Goal: Task Accomplishment & Management: Manage account settings

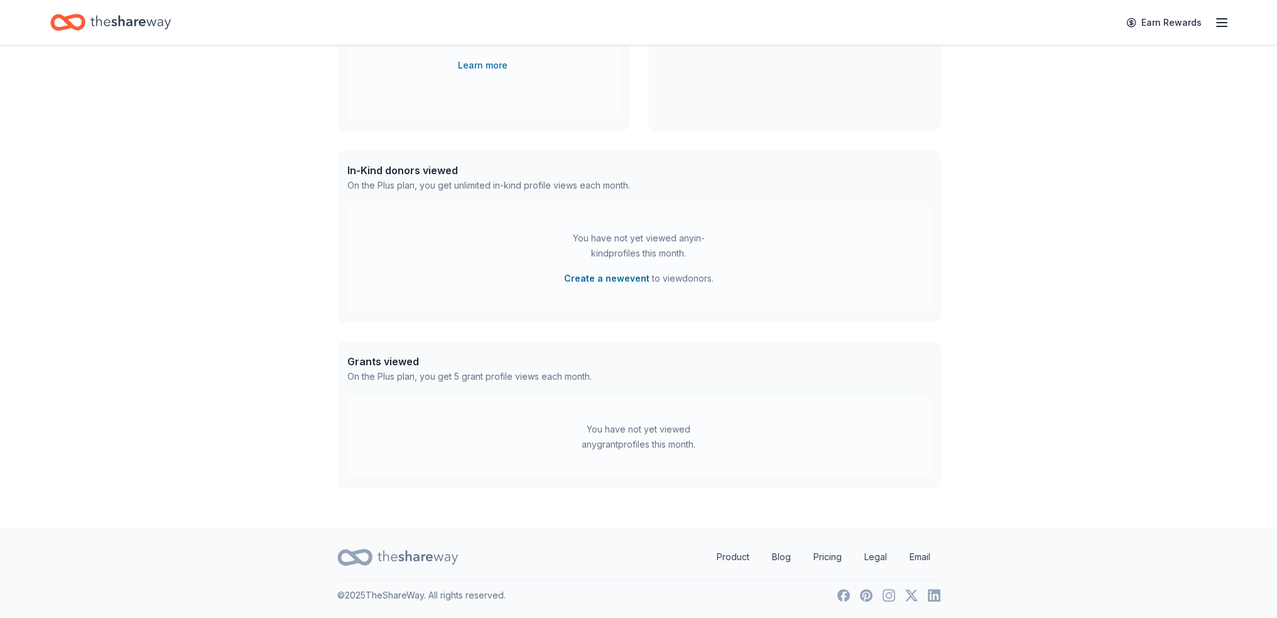
scroll to position [626, 0]
click at [1214, 25] on icon "button" at bounding box center [1221, 22] width 15 height 15
click at [1064, 145] on link "Pricing" at bounding box center [1056, 139] width 33 height 13
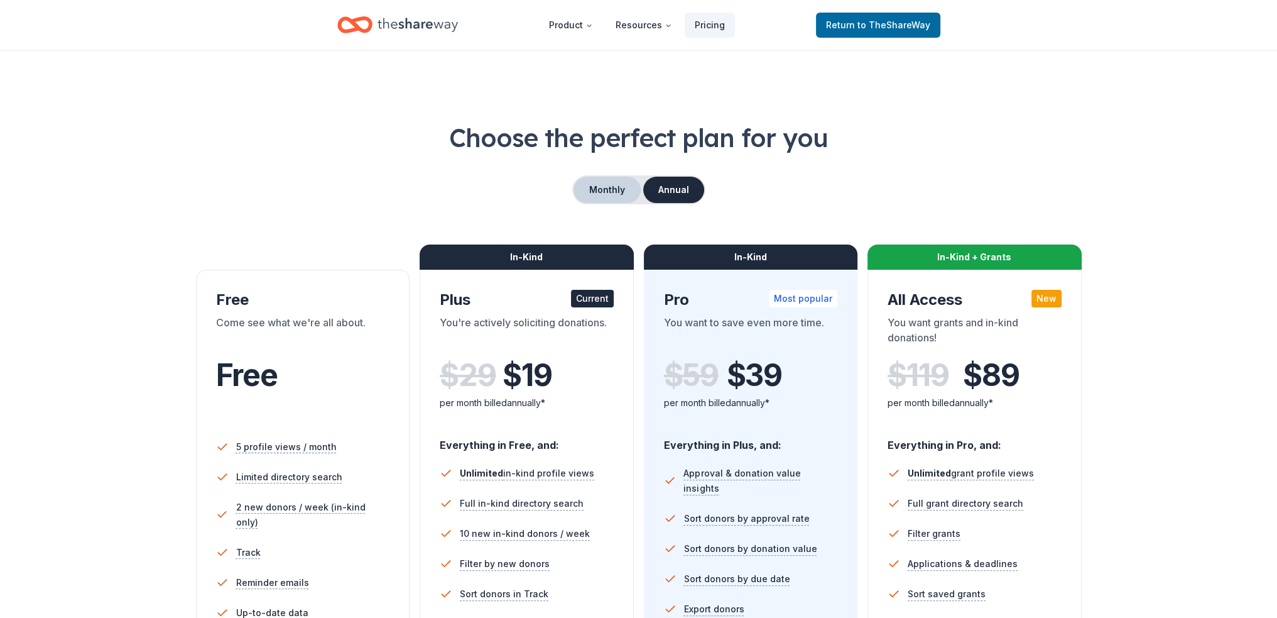
click at [625, 203] on button "Monthly" at bounding box center [607, 190] width 67 height 26
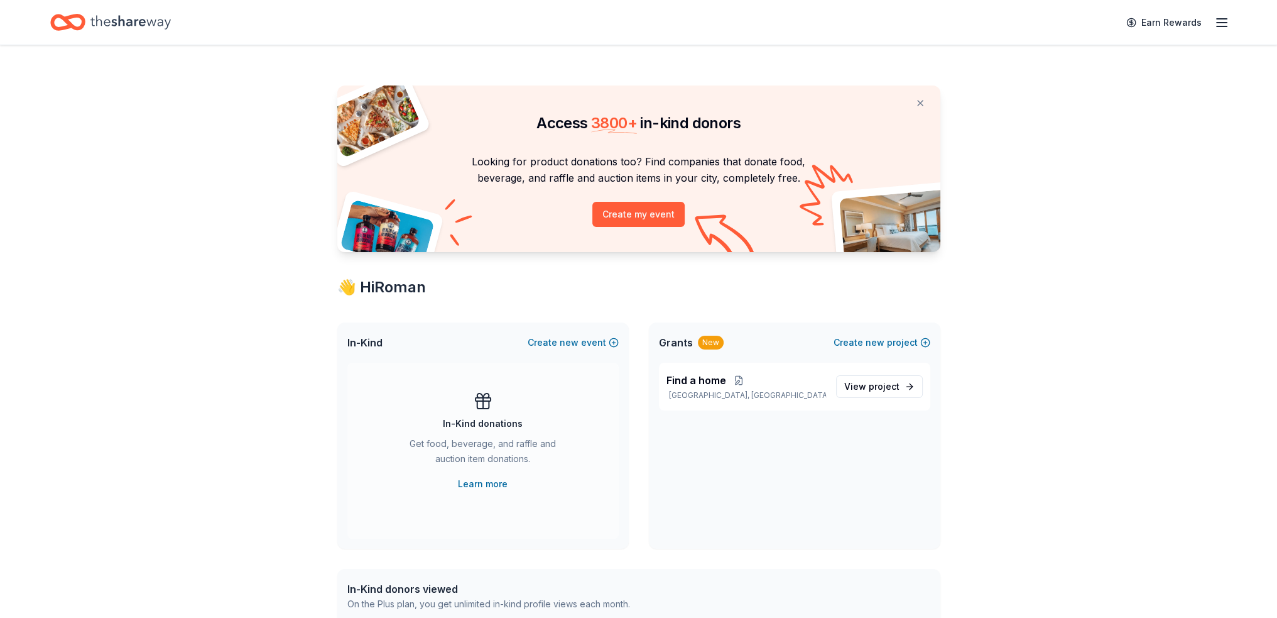
scroll to position [626, 0]
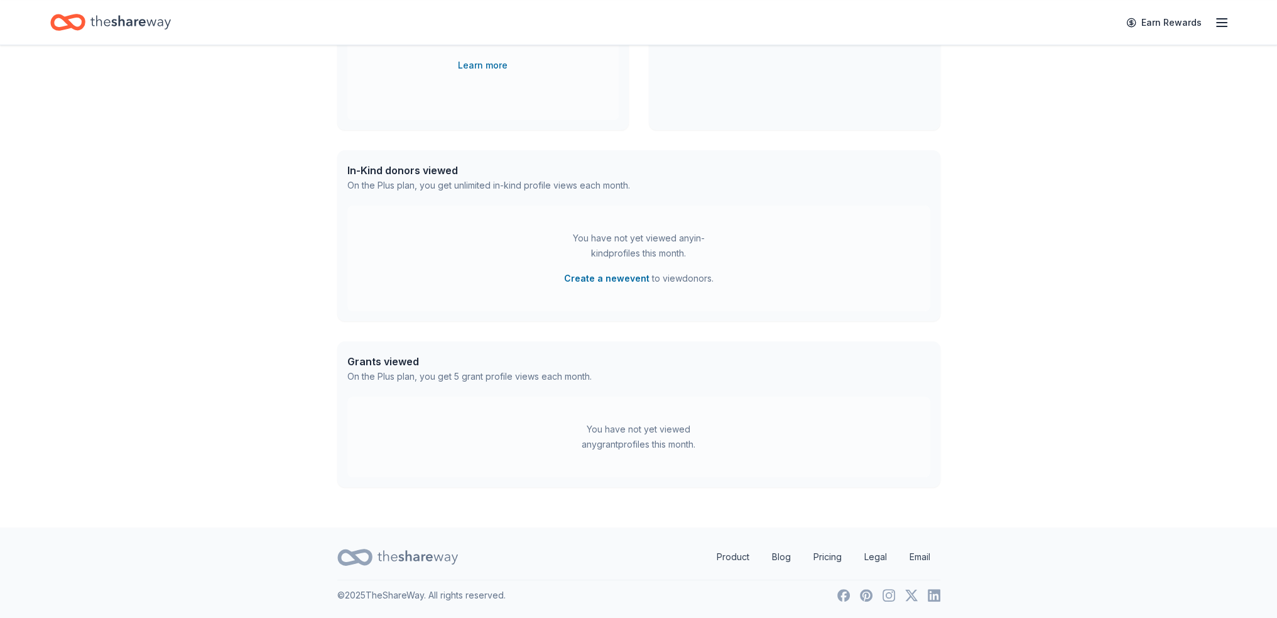
click at [1216, 28] on icon "button" at bounding box center [1221, 22] width 15 height 15
click at [1066, 105] on link "Account" at bounding box center [1060, 98] width 40 height 13
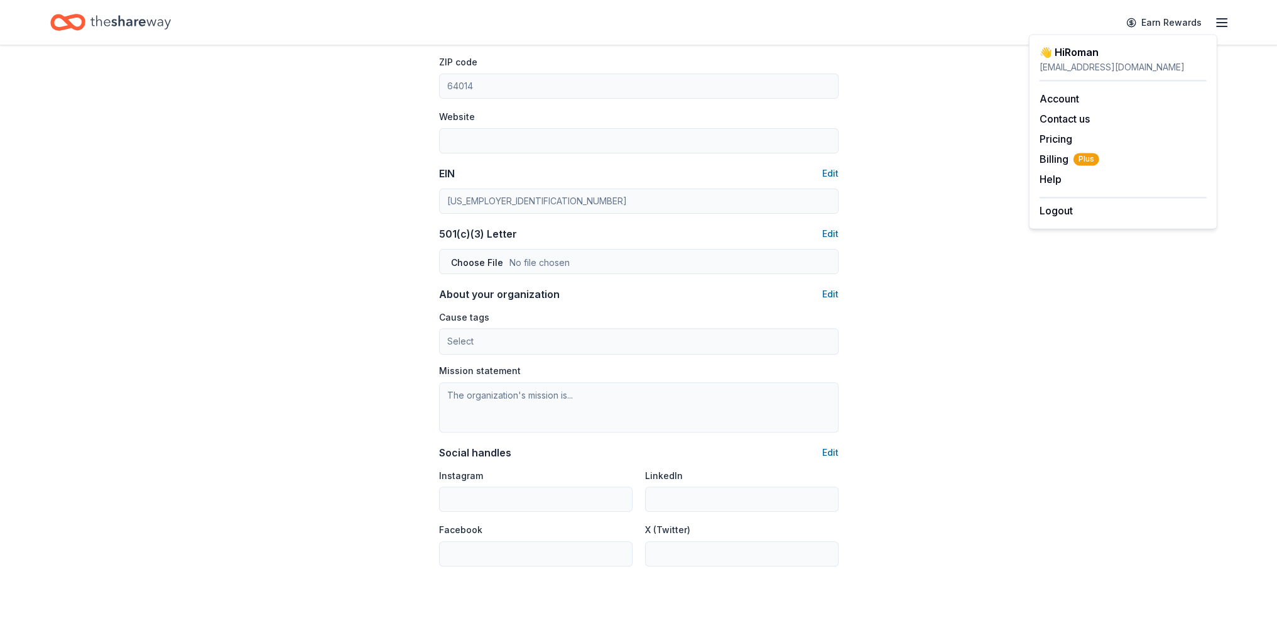
scroll to position [628, 0]
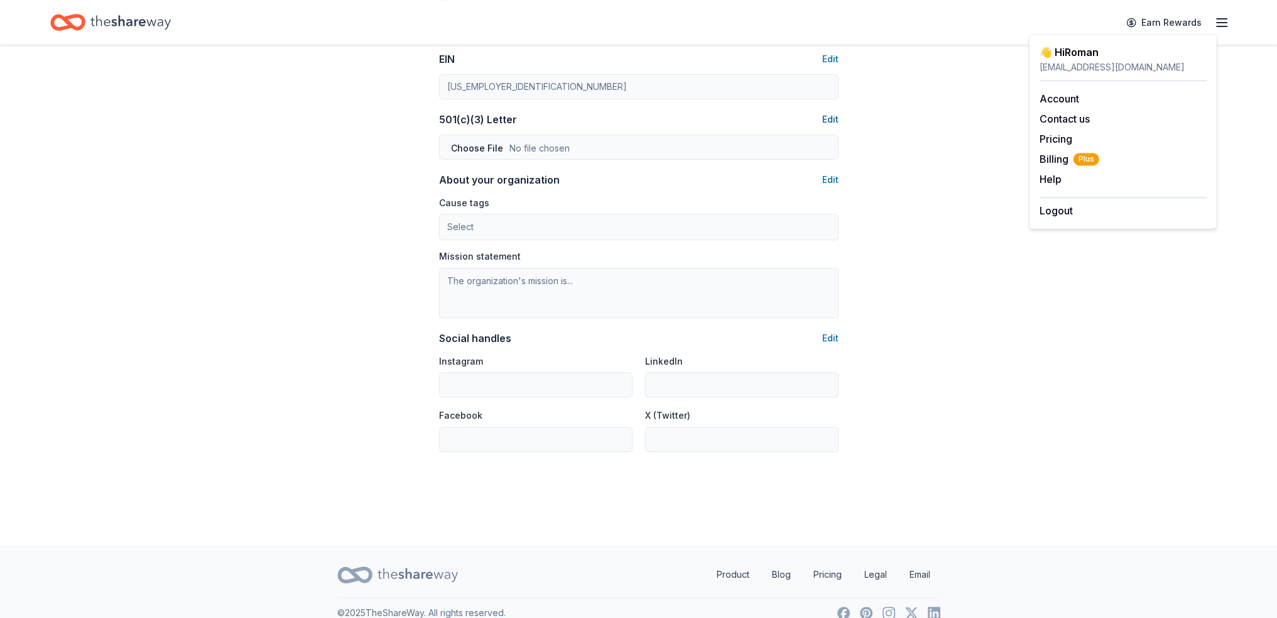
click at [824, 127] on button "Edit" at bounding box center [830, 119] width 16 height 15
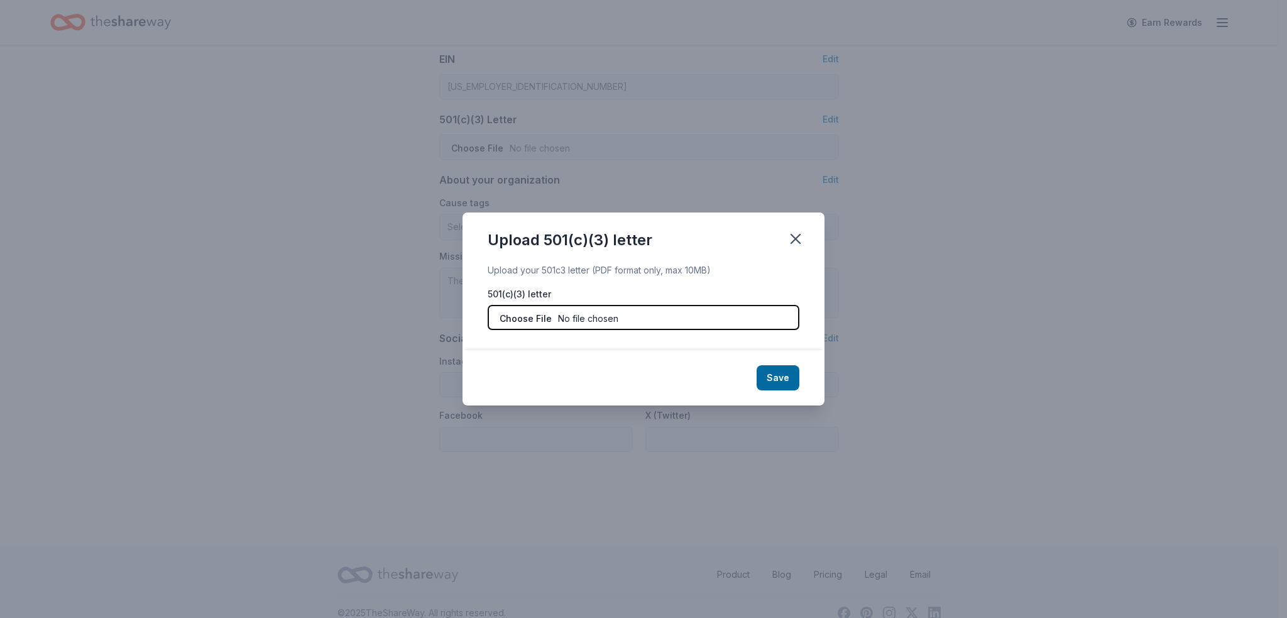
click at [588, 322] on input "file" at bounding box center [644, 317] width 312 height 25
type input "C:\fakepath\IRS Approval Letter.pdf"
click at [799, 390] on button "Save" at bounding box center [777, 377] width 43 height 25
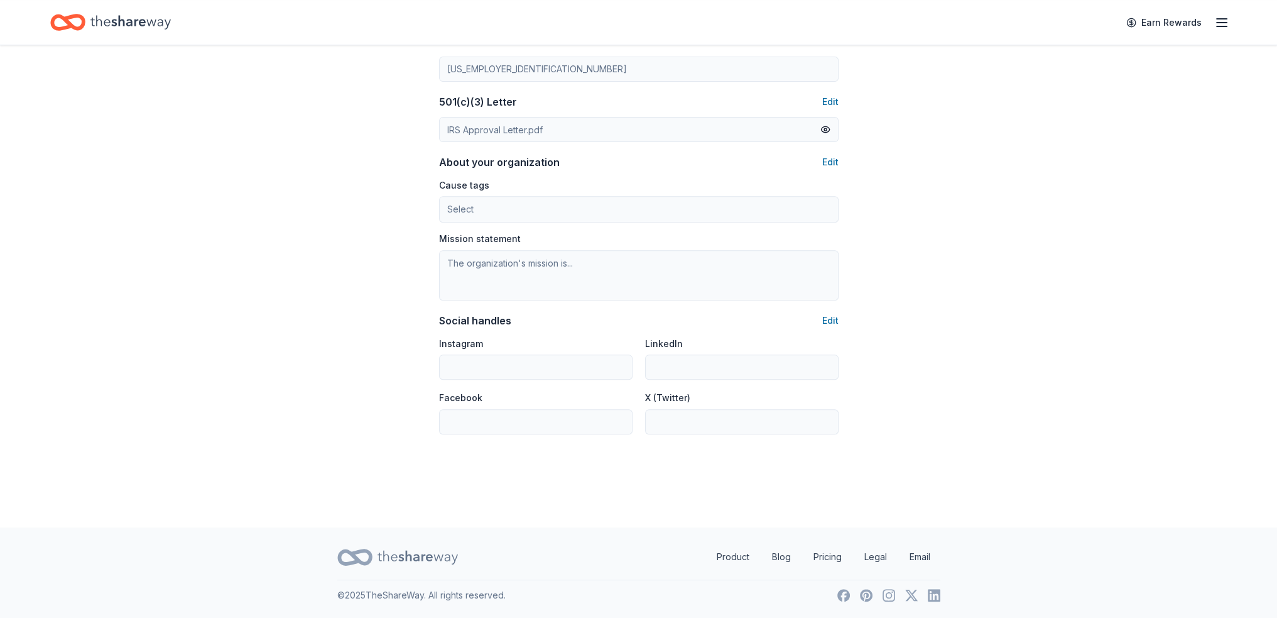
scroll to position [817, 0]
click at [822, 328] on button "Edit" at bounding box center [830, 320] width 16 height 15
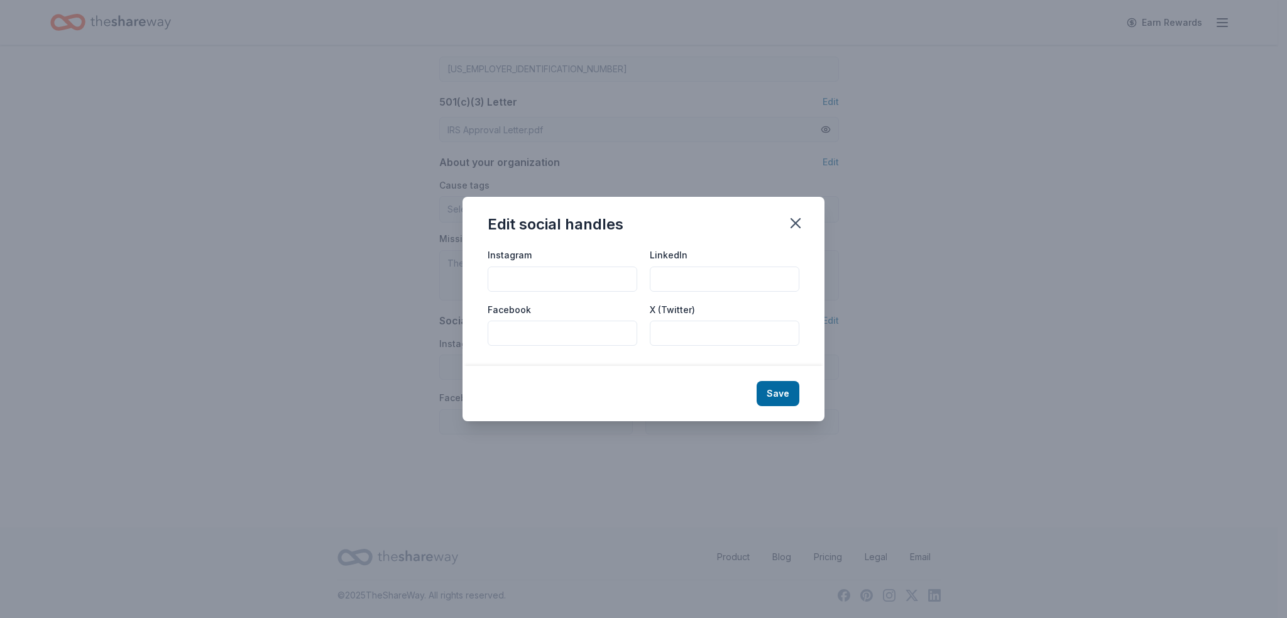
click at [523, 267] on input "Instagram" at bounding box center [563, 278] width 150 height 25
drag, startPoint x: 558, startPoint y: 273, endPoint x: 444, endPoint y: 278, distance: 113.8
click at [462, 278] on div "Instagram @TheAliveChurchKC LinkedIn Facebook X (Twitter)" at bounding box center [643, 306] width 362 height 119
type input "@TheAliveChurchKC"
click at [494, 335] on input "Facebook" at bounding box center [563, 332] width 150 height 25
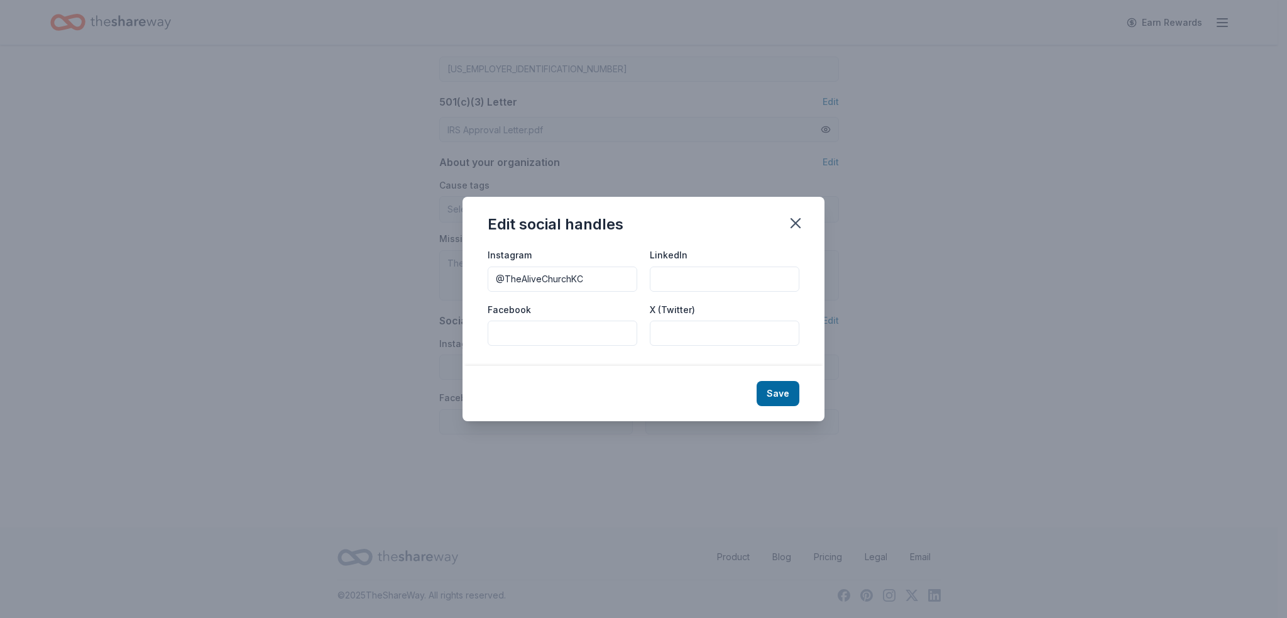
paste input "@TheAliveChurchKC"
type input "@TheAliveChurchKC"
click at [799, 406] on button "Save" at bounding box center [777, 393] width 43 height 25
type input "@TheAliveChurchKC"
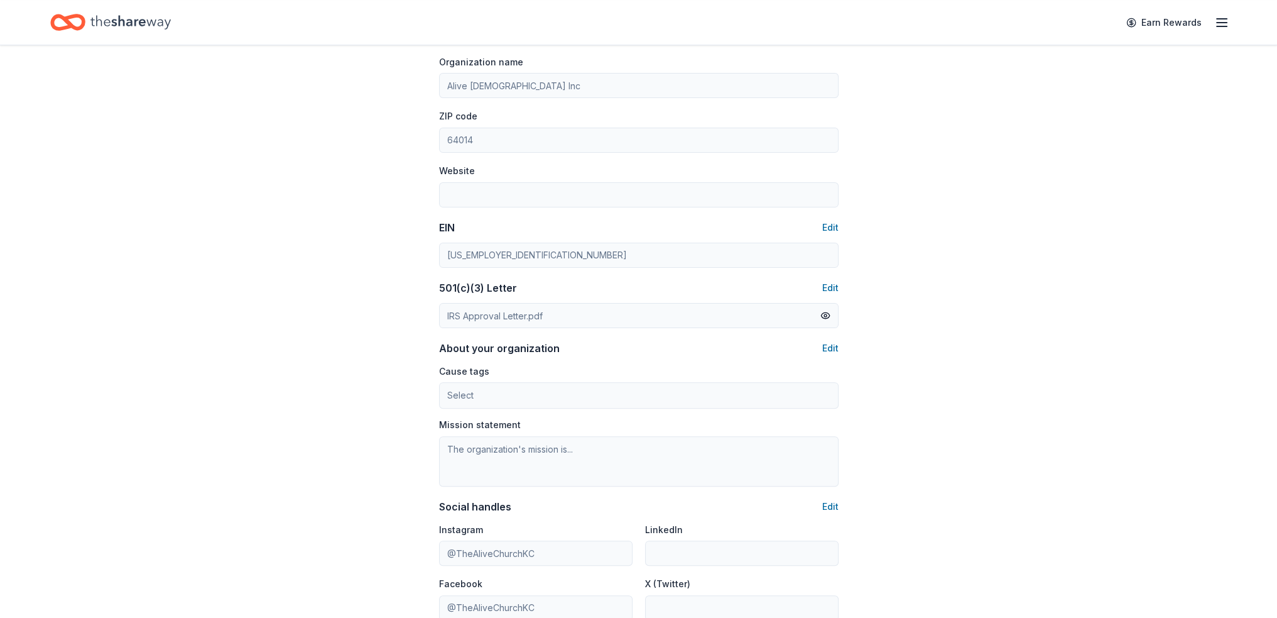
scroll to position [440, 0]
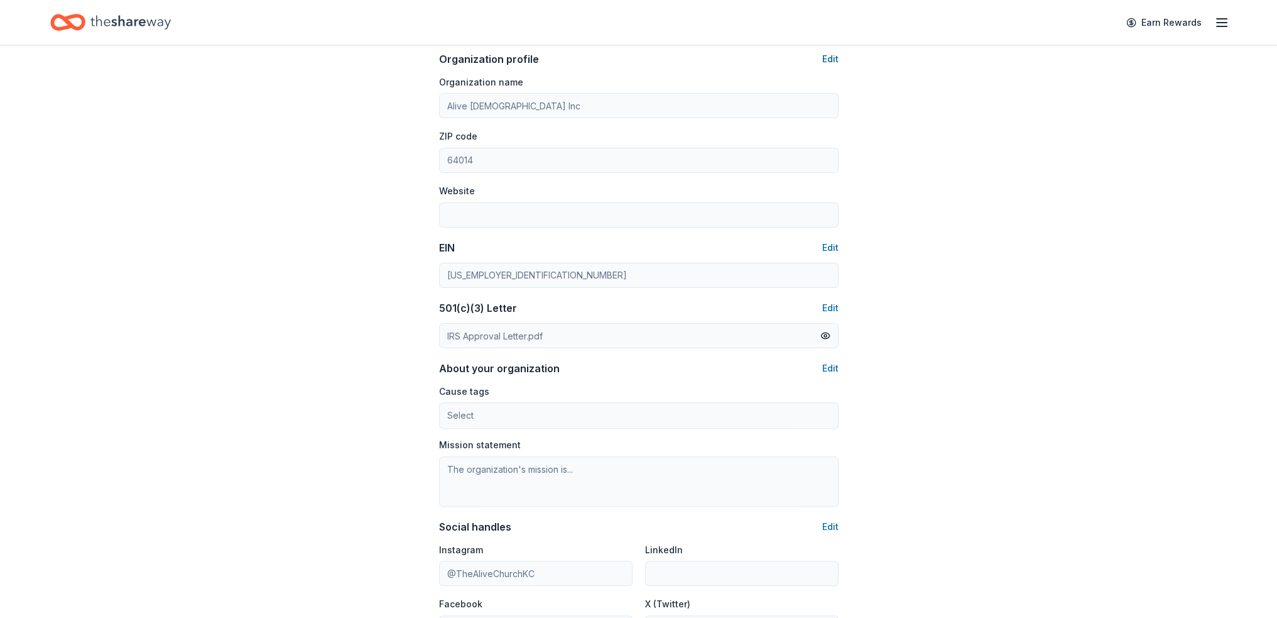
click at [824, 67] on button "Edit" at bounding box center [830, 59] width 16 height 15
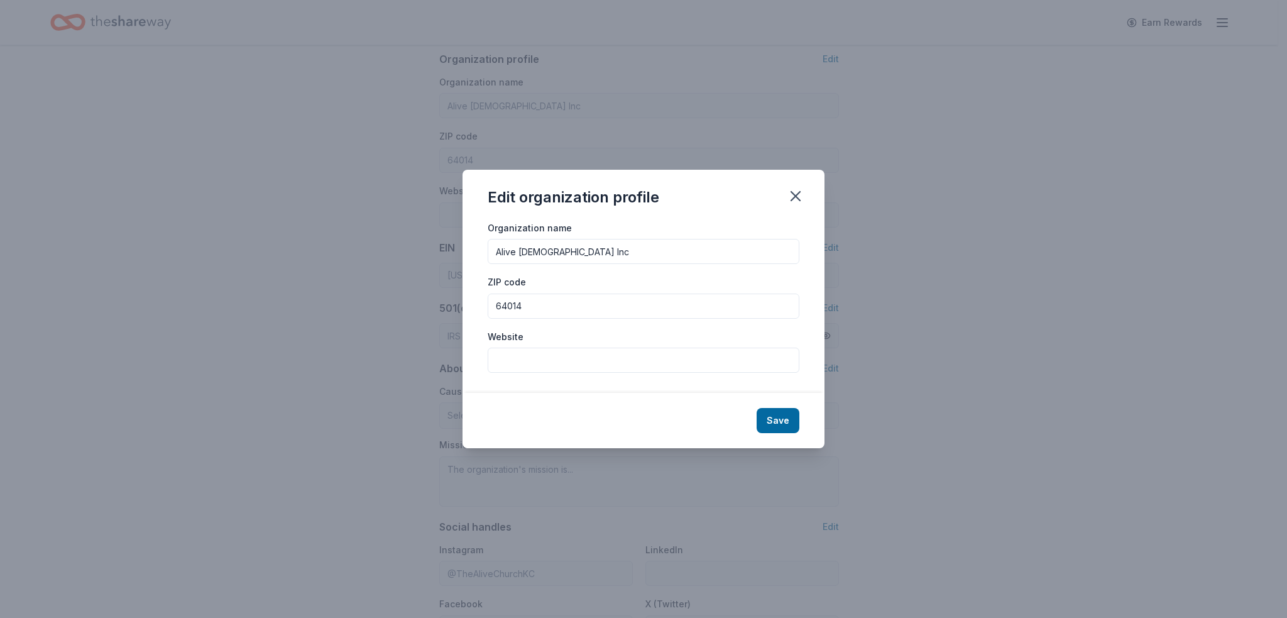
click at [518, 373] on input "Website" at bounding box center [644, 359] width 312 height 25
paste input "[URL][DOMAIN_NAME]"
type input "[URL][DOMAIN_NAME]"
click at [799, 433] on button "Save" at bounding box center [777, 420] width 43 height 25
type input "[URL][DOMAIN_NAME]"
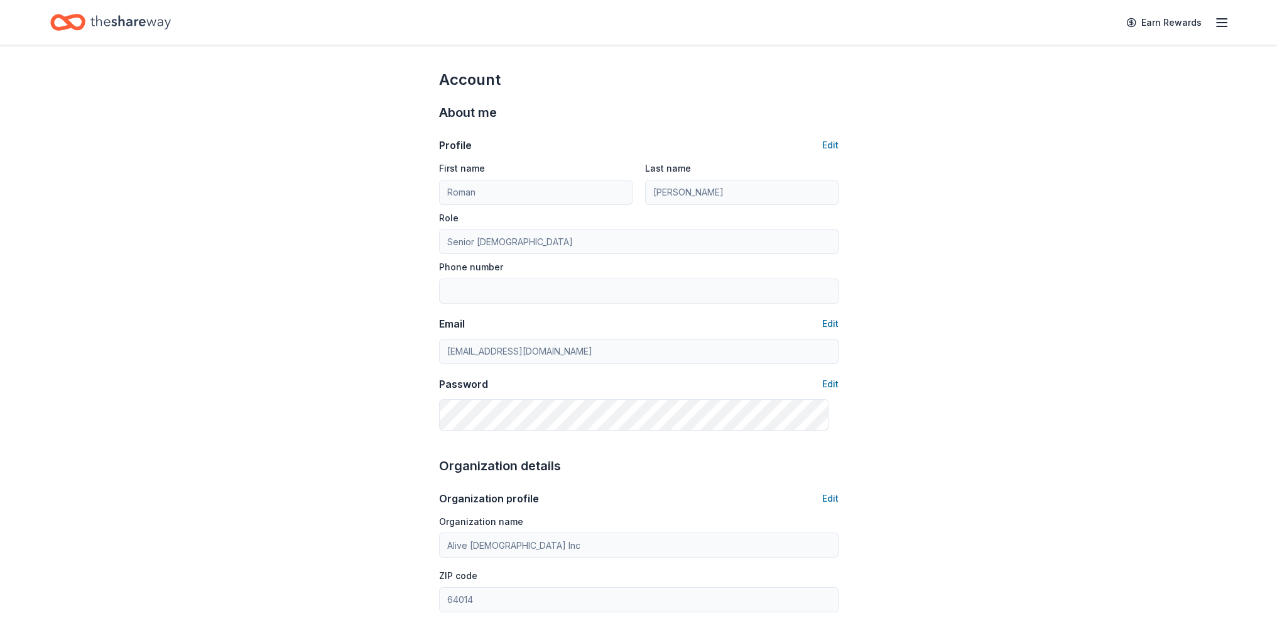
scroll to position [0, 0]
click at [822, 153] on button "Edit" at bounding box center [830, 145] width 16 height 15
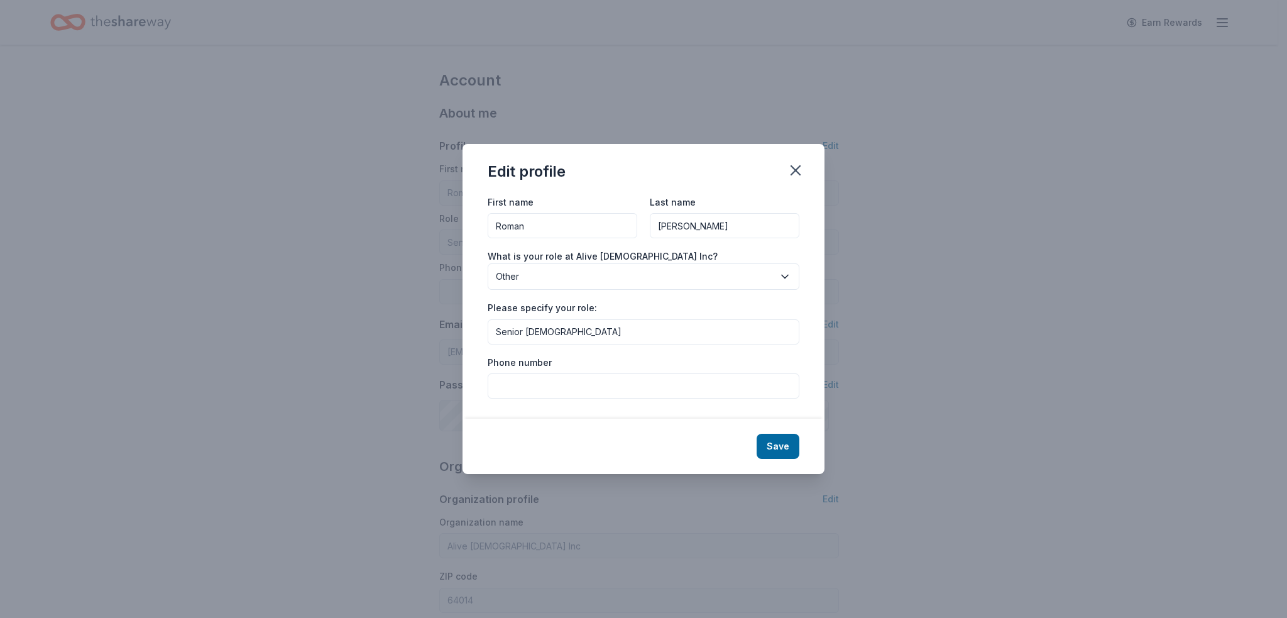
click at [567, 398] on input "Phone number" at bounding box center [644, 385] width 312 height 25
type input "8165665924"
click at [799, 459] on button "Save" at bounding box center [777, 446] width 43 height 25
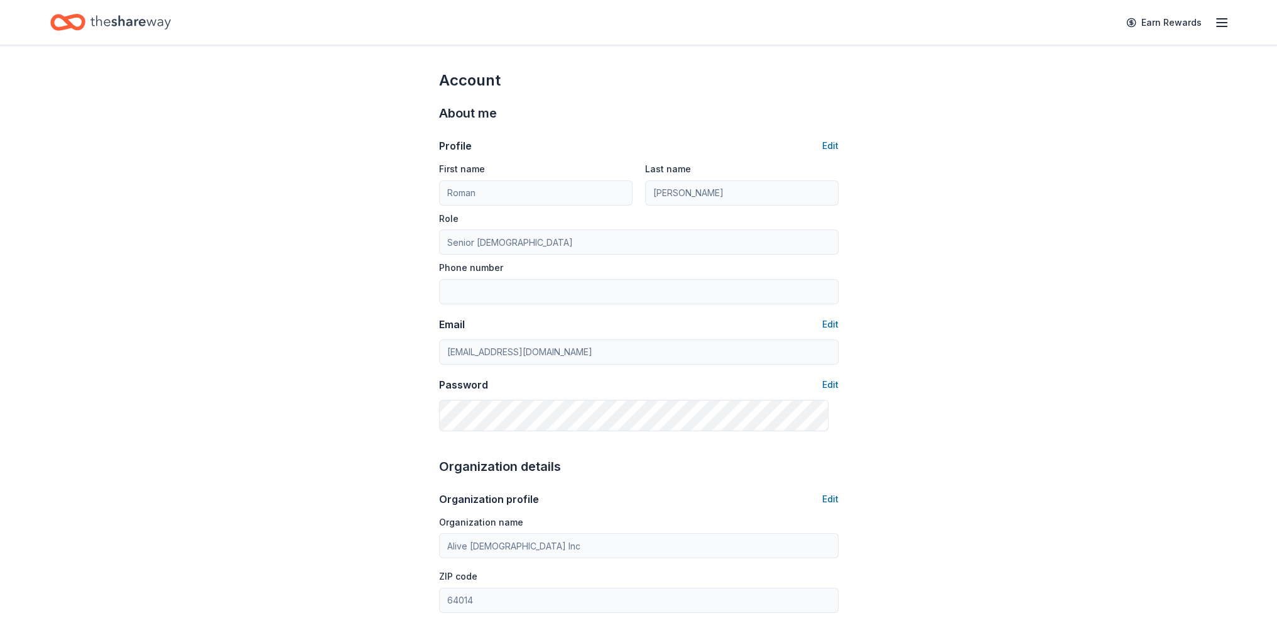
type input "8165665924"
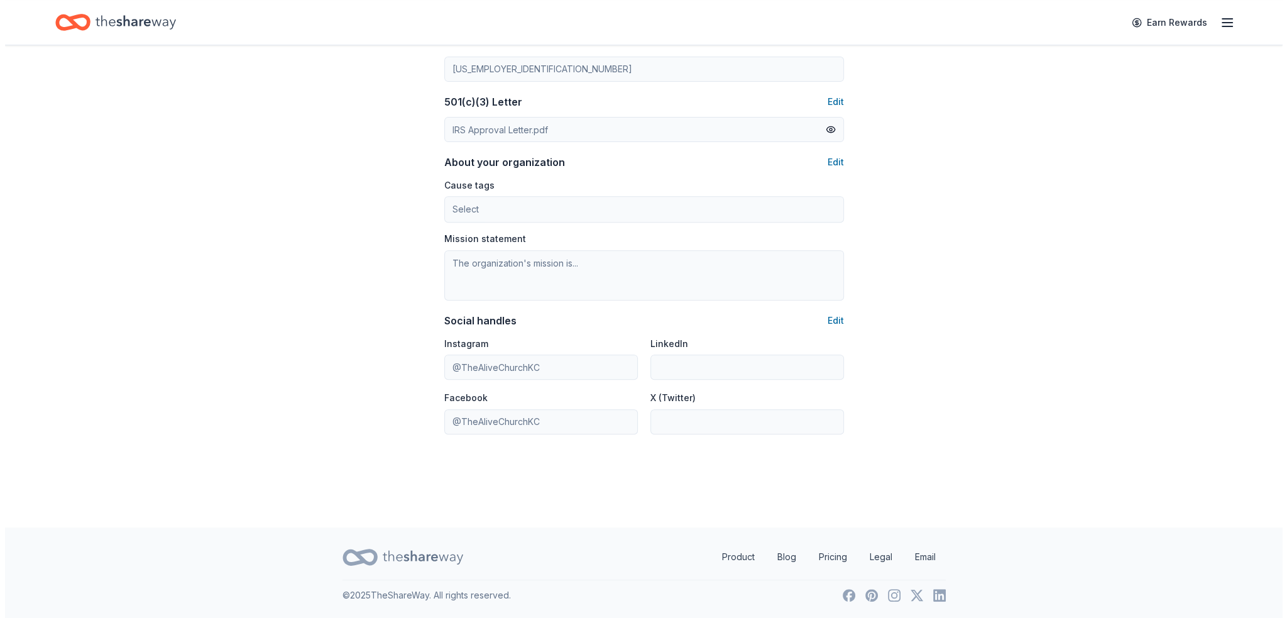
scroll to position [880, 0]
click at [822, 155] on button "Edit" at bounding box center [830, 162] width 16 height 15
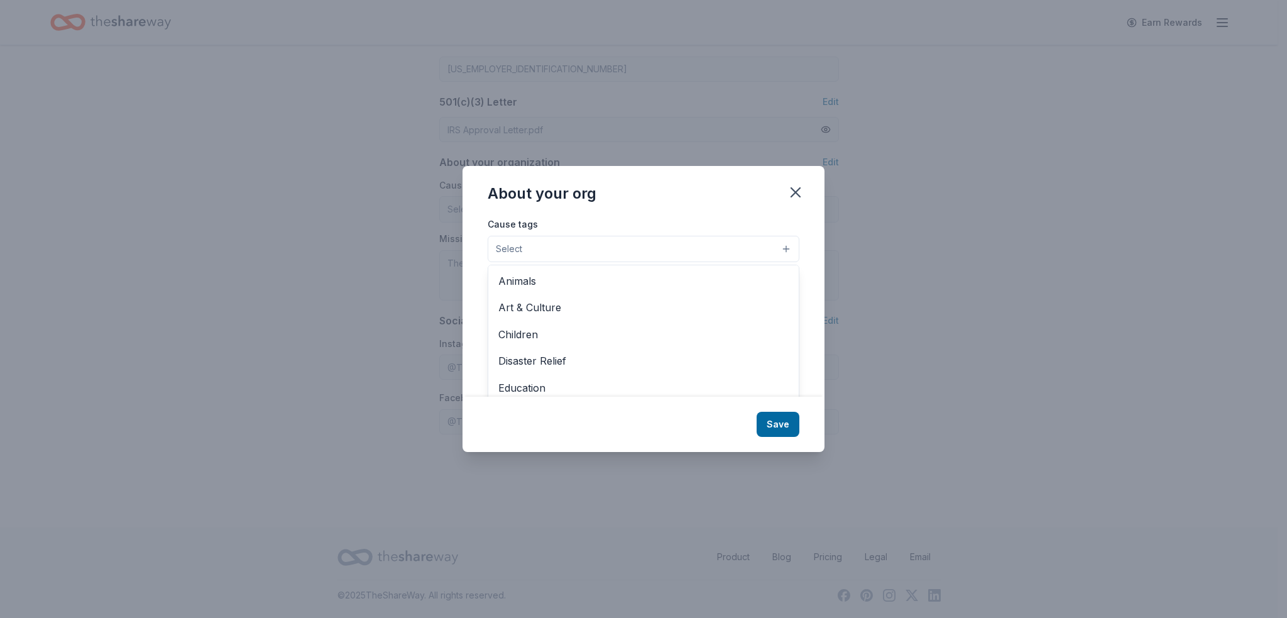
click at [608, 236] on button "Select" at bounding box center [644, 249] width 312 height 26
click at [520, 390] on span "Education" at bounding box center [643, 382] width 290 height 16
click at [795, 181] on div "About your org Cause tags Education Animals Art & Culture Children Disaster Rel…" at bounding box center [643, 308] width 362 height 286
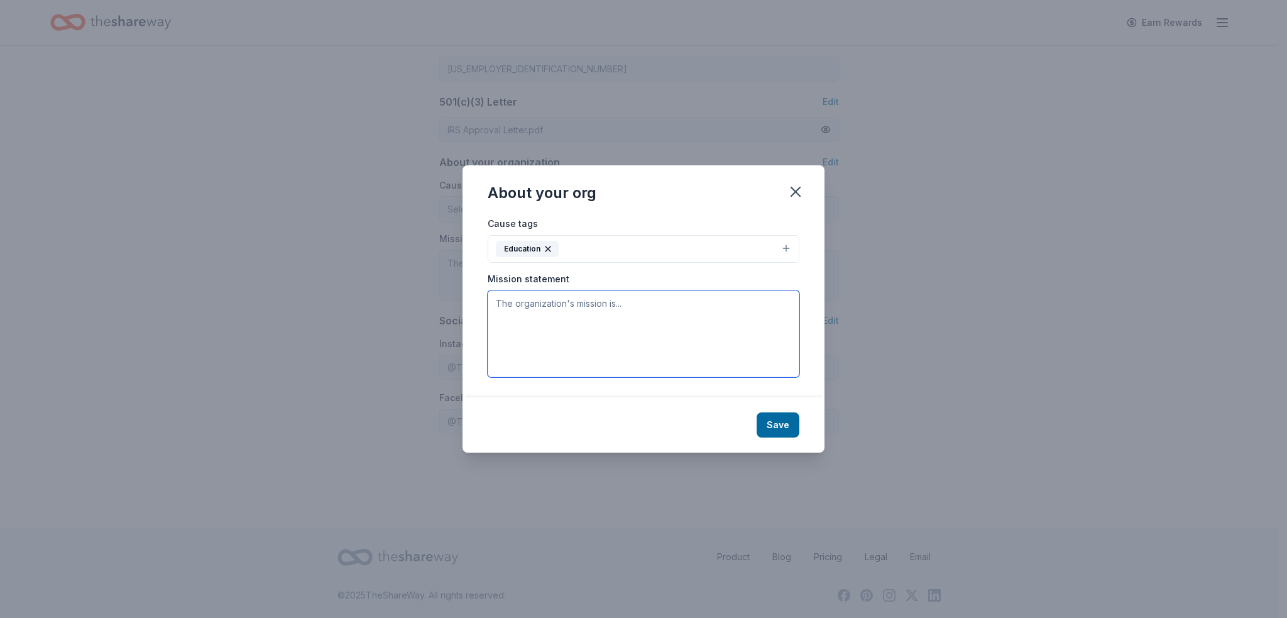
click at [614, 310] on textarea at bounding box center [644, 333] width 312 height 87
paste textarea "Leading people to land and learn to lodge in [DEMOGRAPHIC_DATA]! [PERSON_NAME] …"
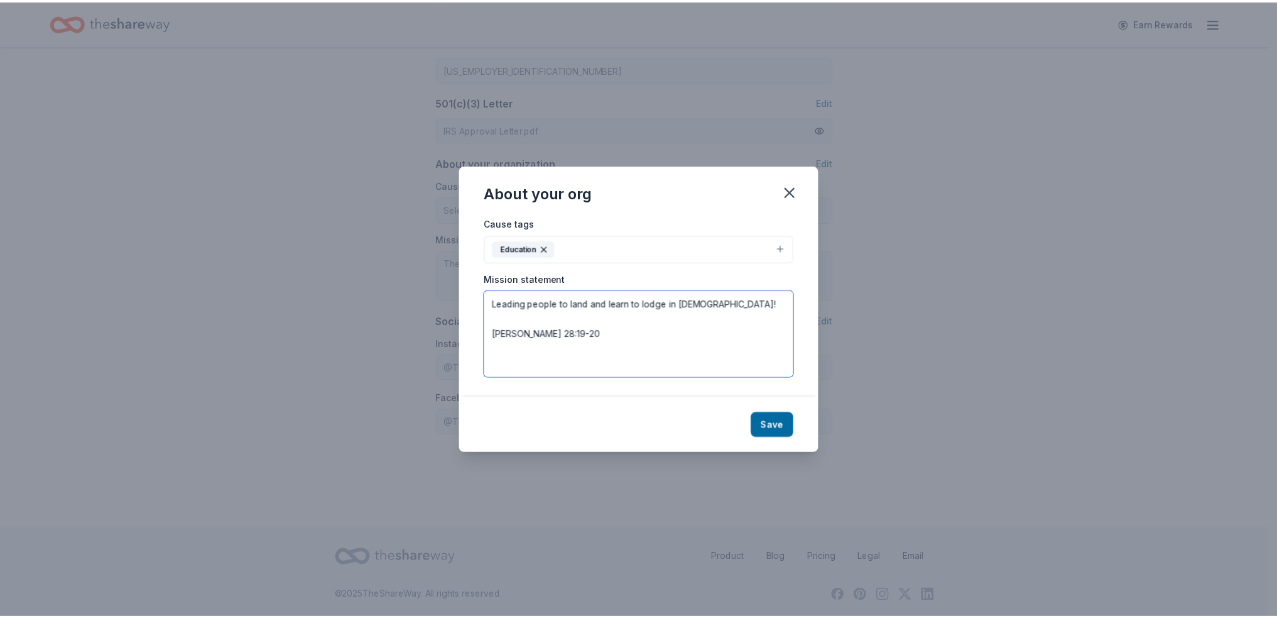
scroll to position [104, 0]
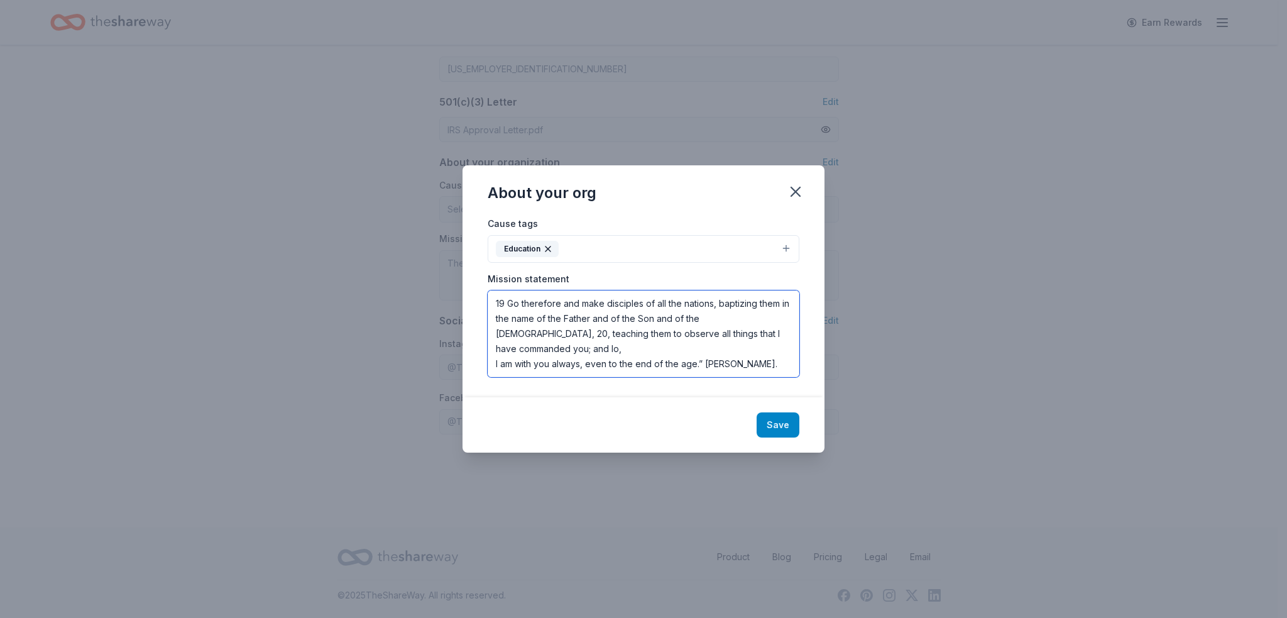
type textarea "Leading people to land and learn to lodge in [DEMOGRAPHIC_DATA]! [PERSON_NAME] …"
click at [799, 437] on button "Save" at bounding box center [777, 424] width 43 height 25
type textarea "Leading people to land and learn to lodge in [DEMOGRAPHIC_DATA]! [PERSON_NAME] …"
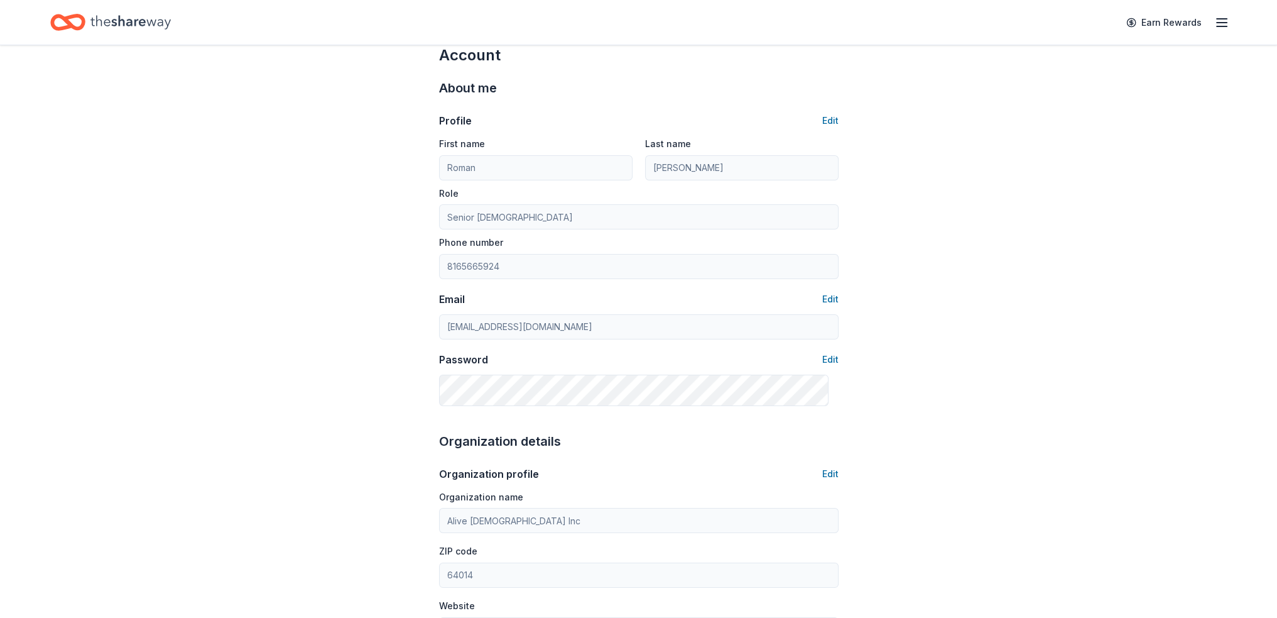
scroll to position [0, 0]
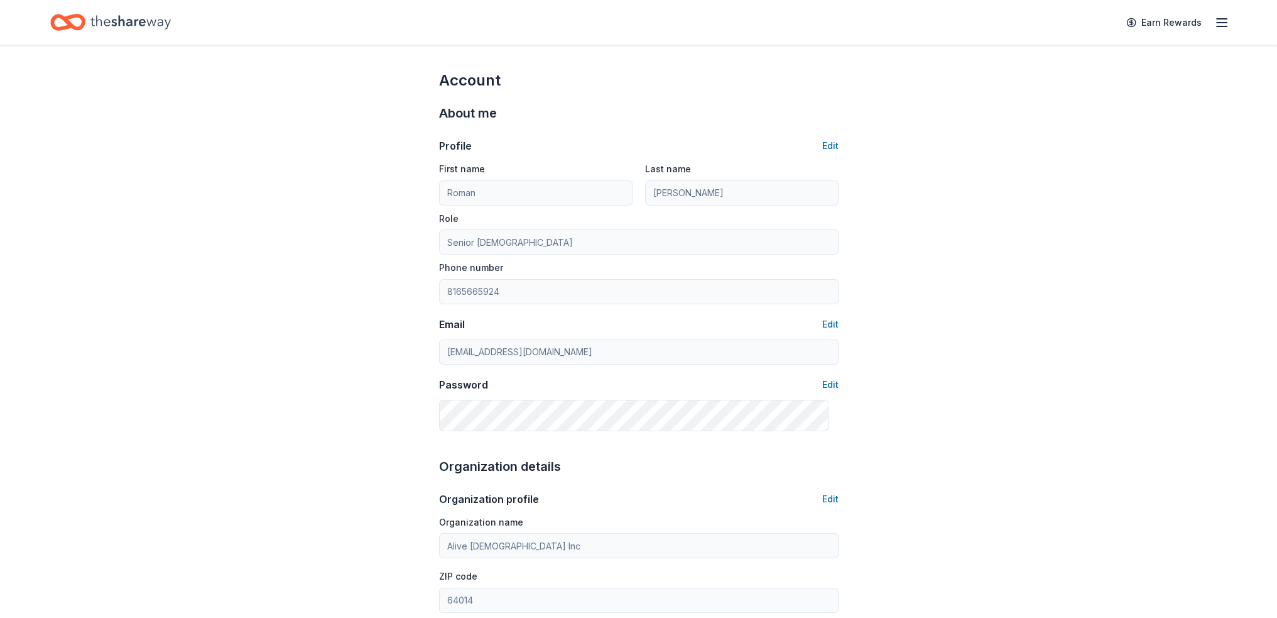
click at [1214, 26] on icon "button" at bounding box center [1221, 22] width 15 height 15
click at [963, 166] on div "Account About me Profile Edit First name [PERSON_NAME] Last name [PERSON_NAME] …" at bounding box center [638, 609] width 1277 height 1129
click at [85, 17] on icon "Home" at bounding box center [67, 23] width 35 height 30
